Goal: Navigation & Orientation: Find specific page/section

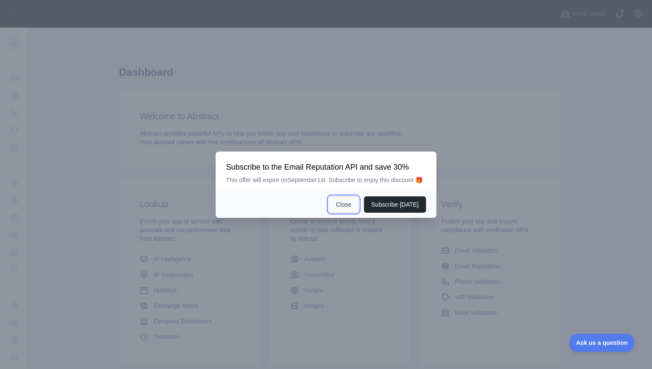
click at [341, 210] on button "Close" at bounding box center [343, 205] width 30 height 16
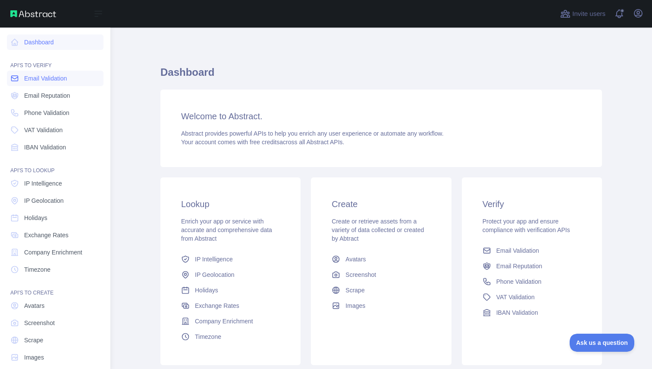
click at [60, 81] on span "Email Validation" at bounding box center [45, 78] width 43 height 9
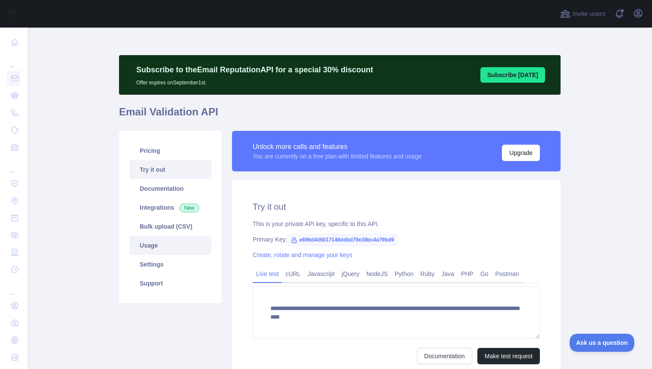
click at [159, 245] on link "Usage" at bounding box center [170, 245] width 82 height 19
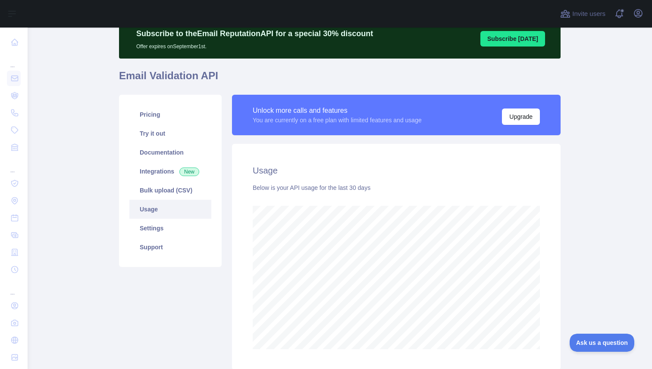
scroll to position [74, 0]
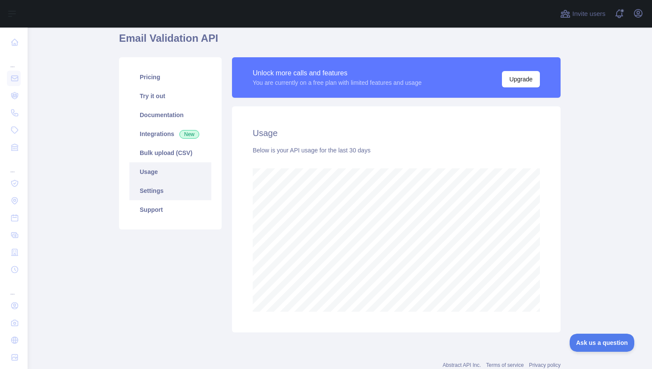
click at [178, 193] on link "Settings" at bounding box center [170, 190] width 82 height 19
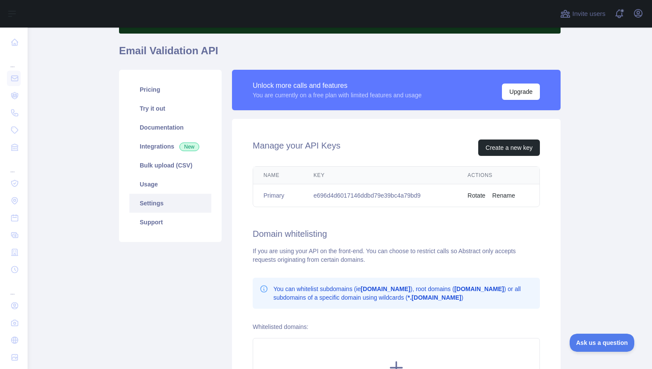
scroll to position [61, 0]
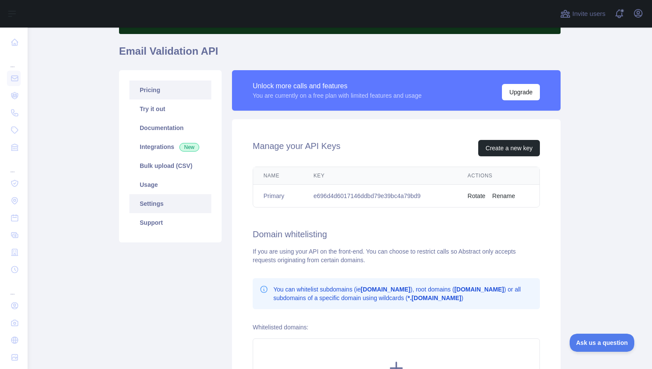
click at [167, 94] on link "Pricing" at bounding box center [170, 90] width 82 height 19
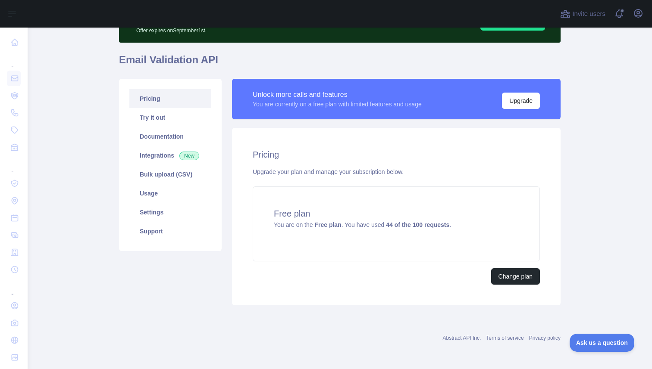
scroll to position [52, 0]
click at [157, 197] on link "Usage" at bounding box center [170, 193] width 82 height 19
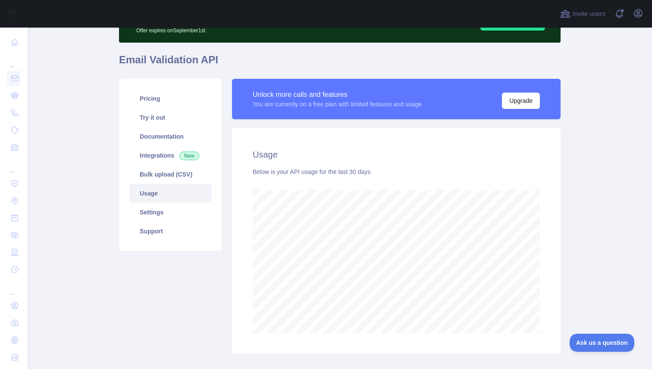
scroll to position [342, 624]
